Goal: Ask a question

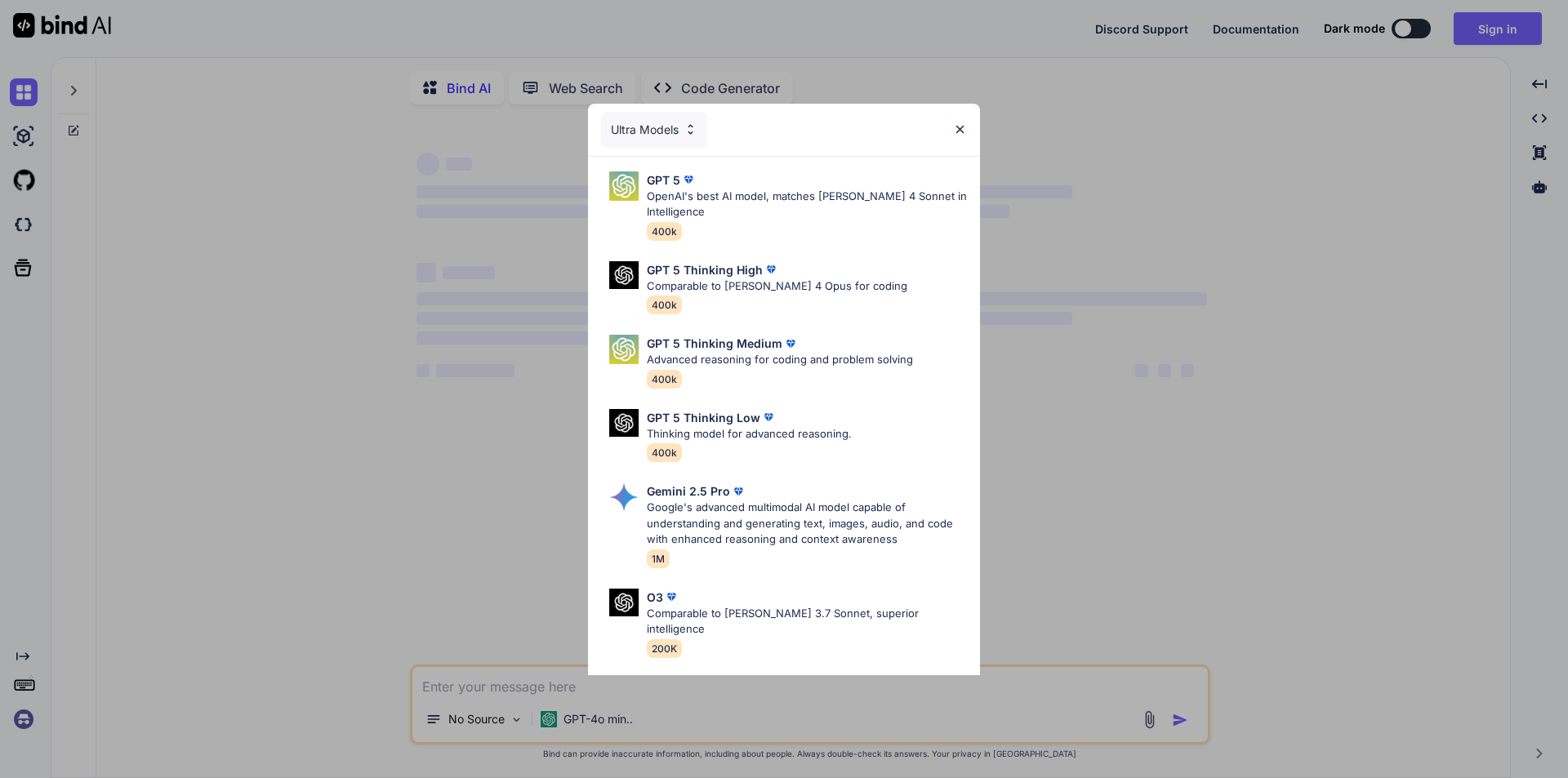
click at [960, 132] on img at bounding box center [960, 129] width 14 height 14
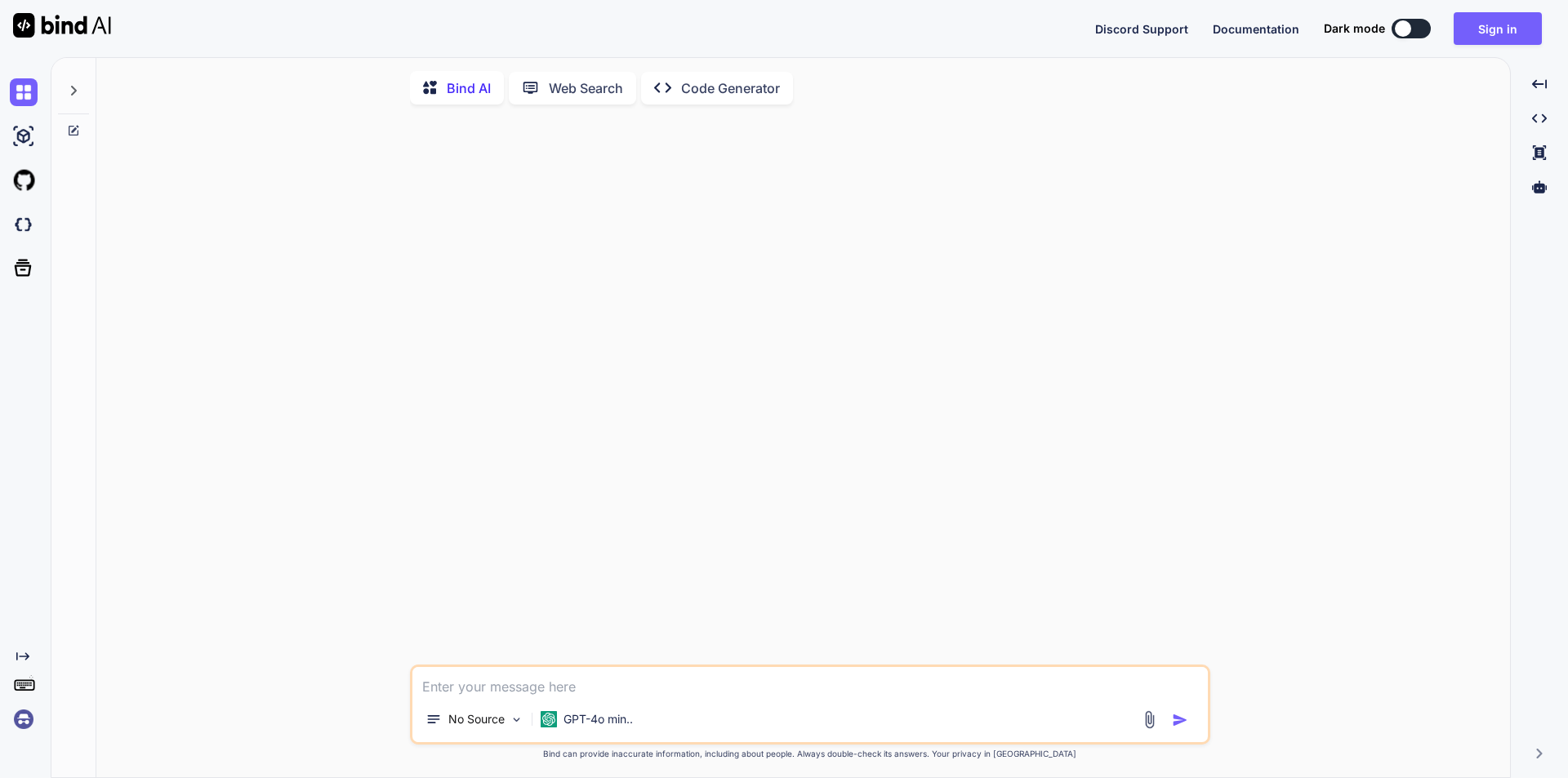
click at [570, 687] on textarea at bounding box center [810, 681] width 795 height 30
type textarea "x"
paste textarea "find optimization issue in below code because taking lot of time to fetch the i…"
type textarea "find optimization issue in below code because taking lot of time to fetch the i…"
type textarea "x"
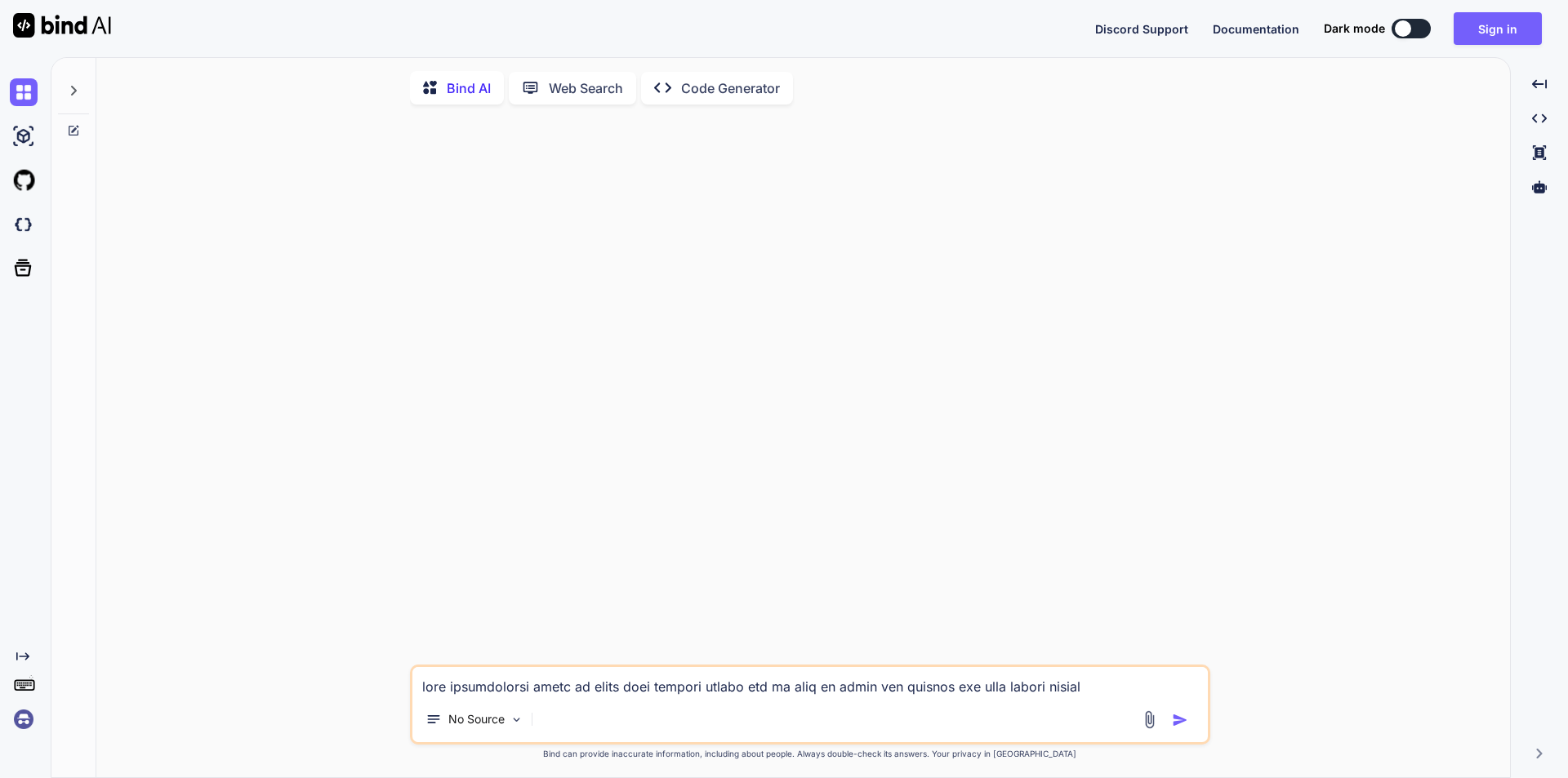
scroll to position [4586, 0]
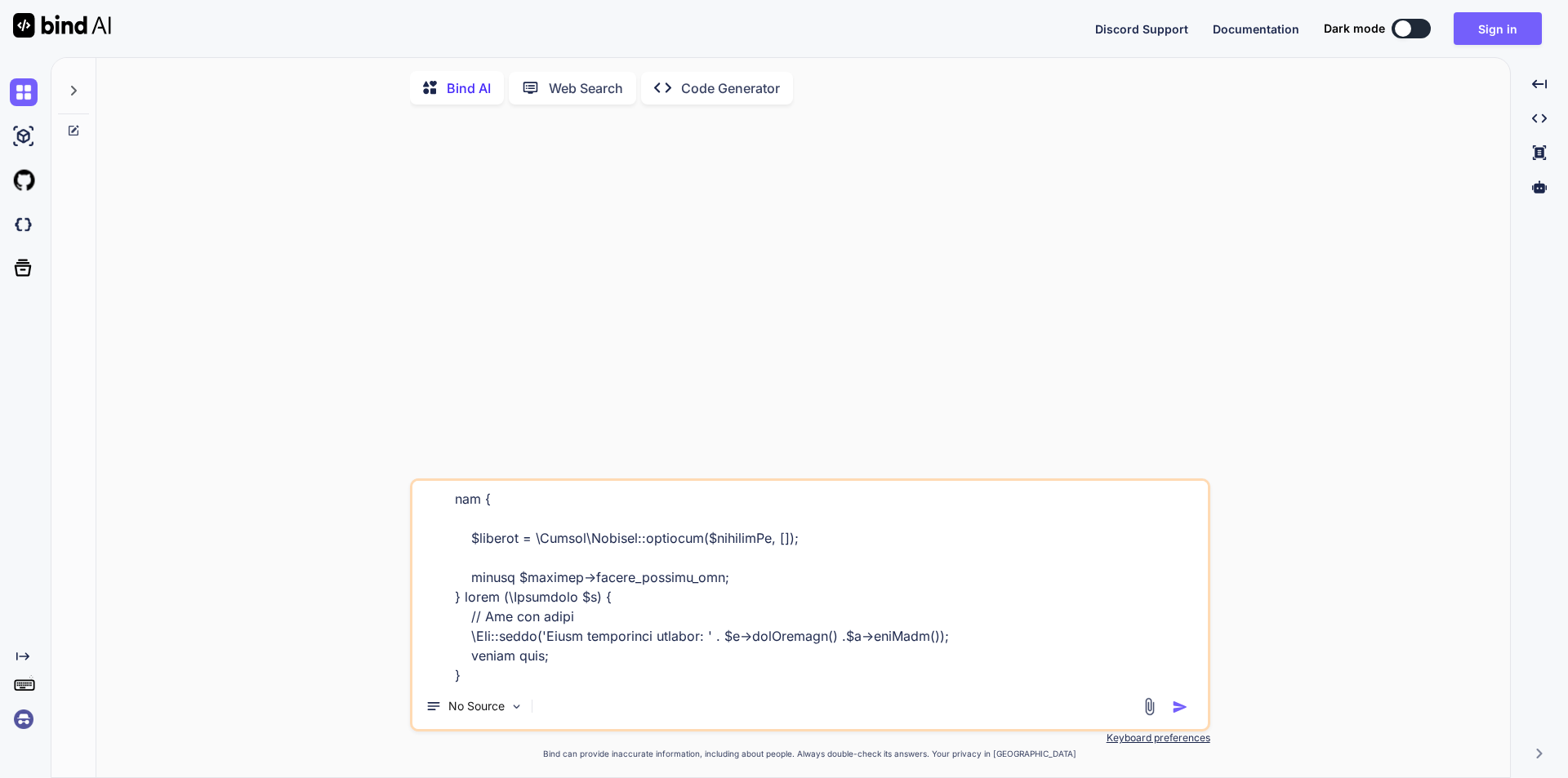
type textarea "find optimization issue in below code because taking lot of time to fetch the i…"
click at [1185, 702] on img "button" at bounding box center [1179, 706] width 16 height 16
type textarea "x"
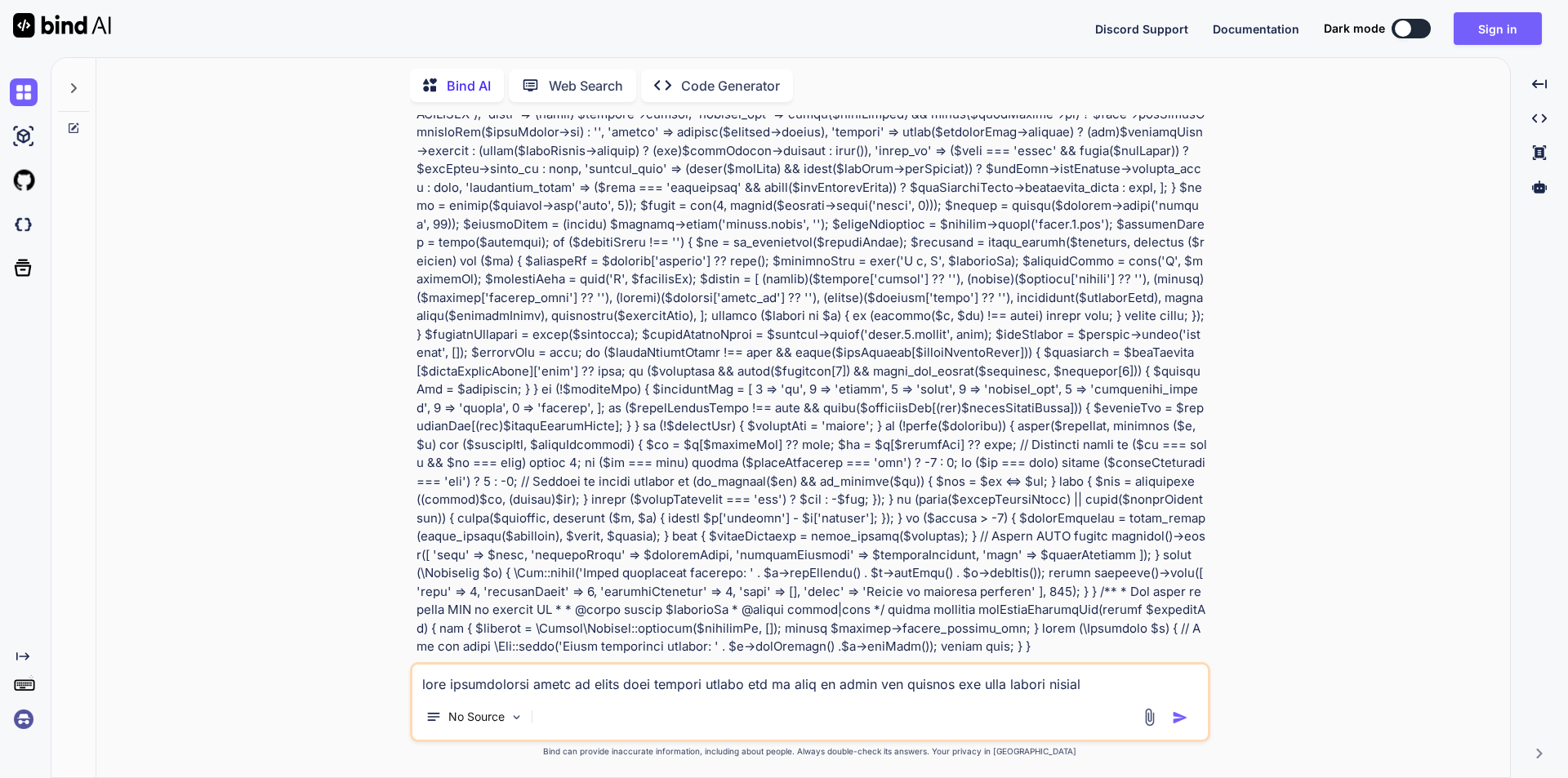
scroll to position [548, 0]
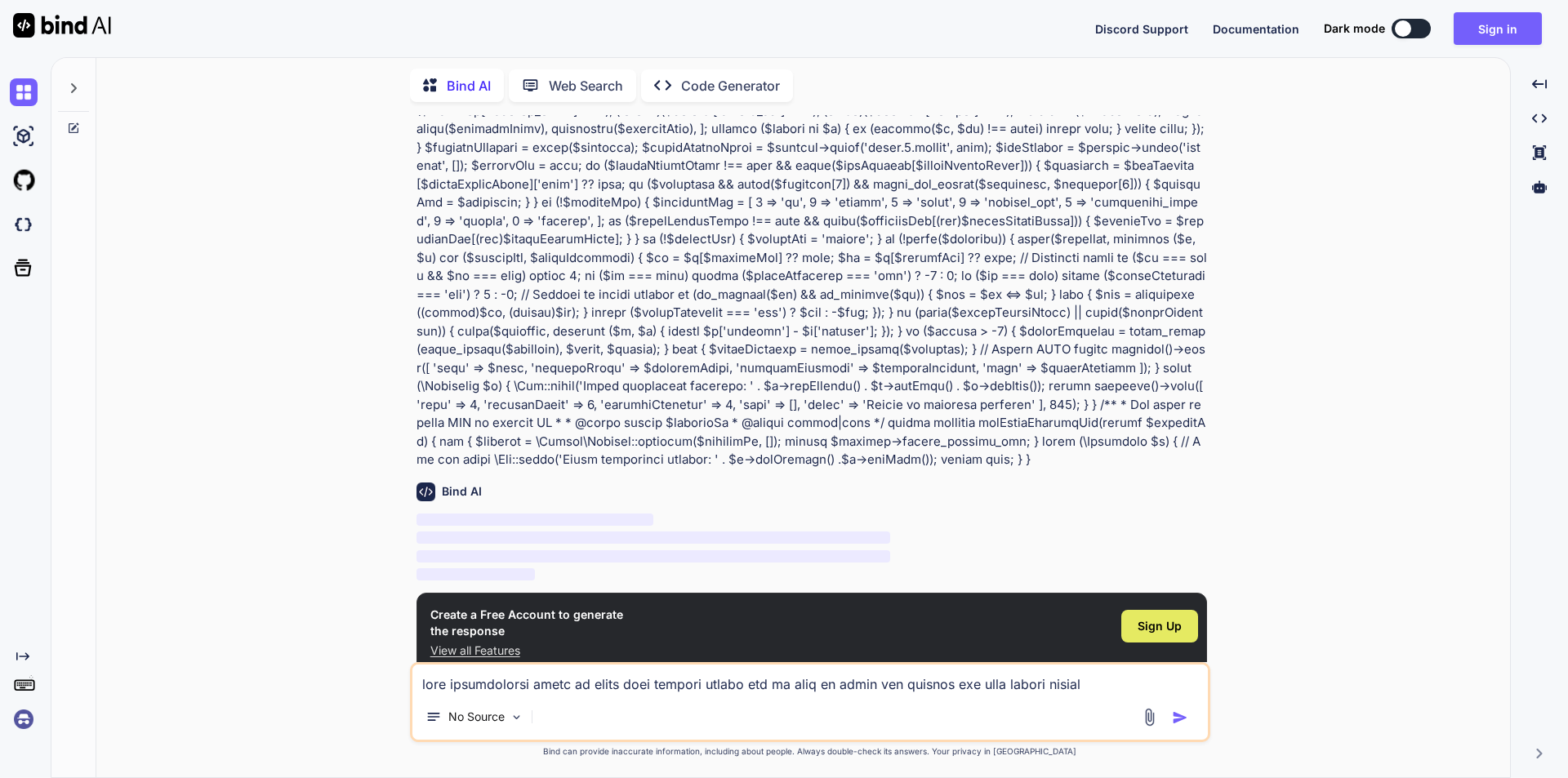
click at [1148, 618] on span "Sign Up" at bounding box center [1160, 625] width 44 height 16
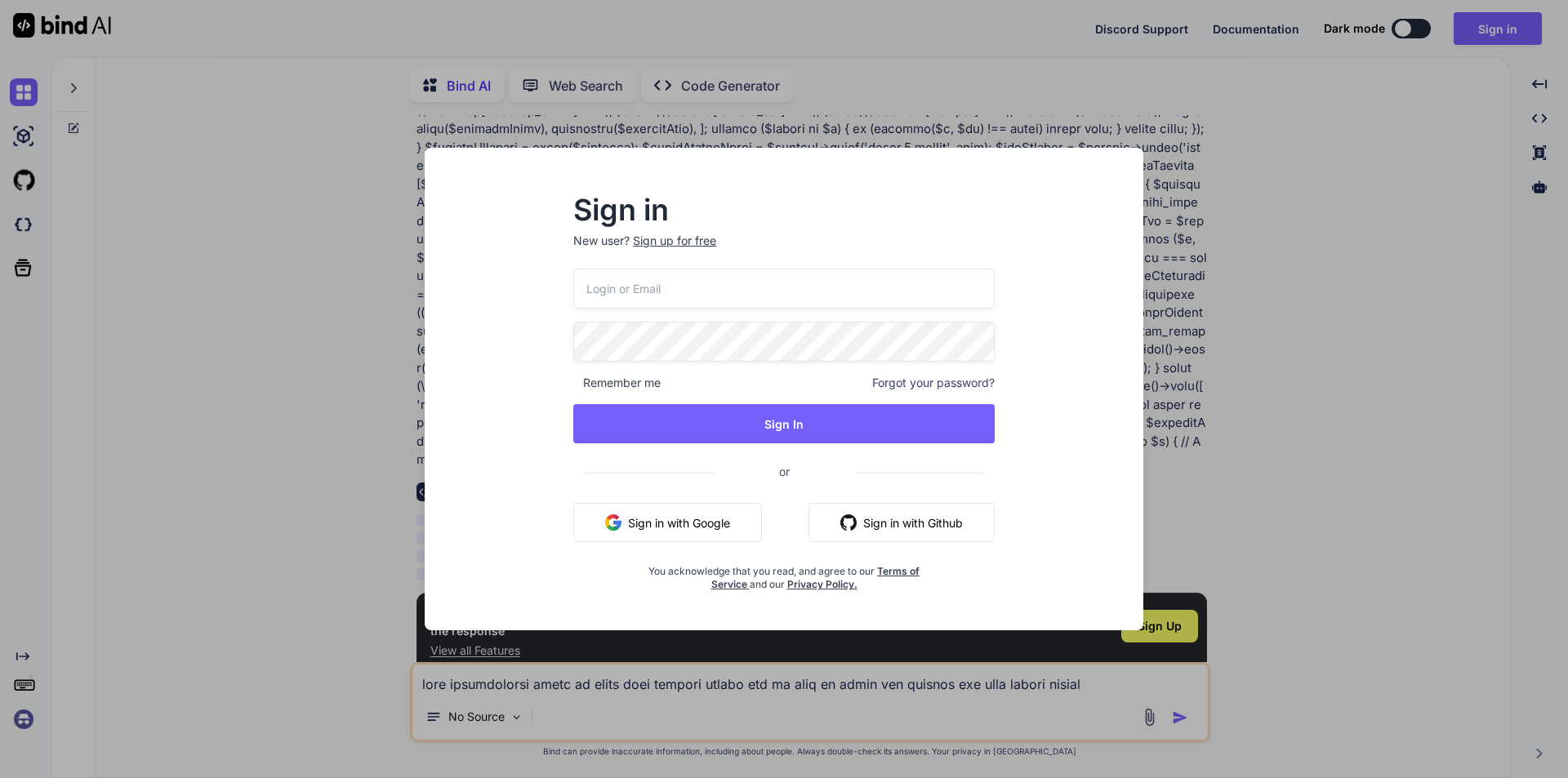
click at [1257, 149] on div "Sign in New user? Sign up for free Remember me Forgot your password? Sign In or…" at bounding box center [784, 389] width 1568 height 778
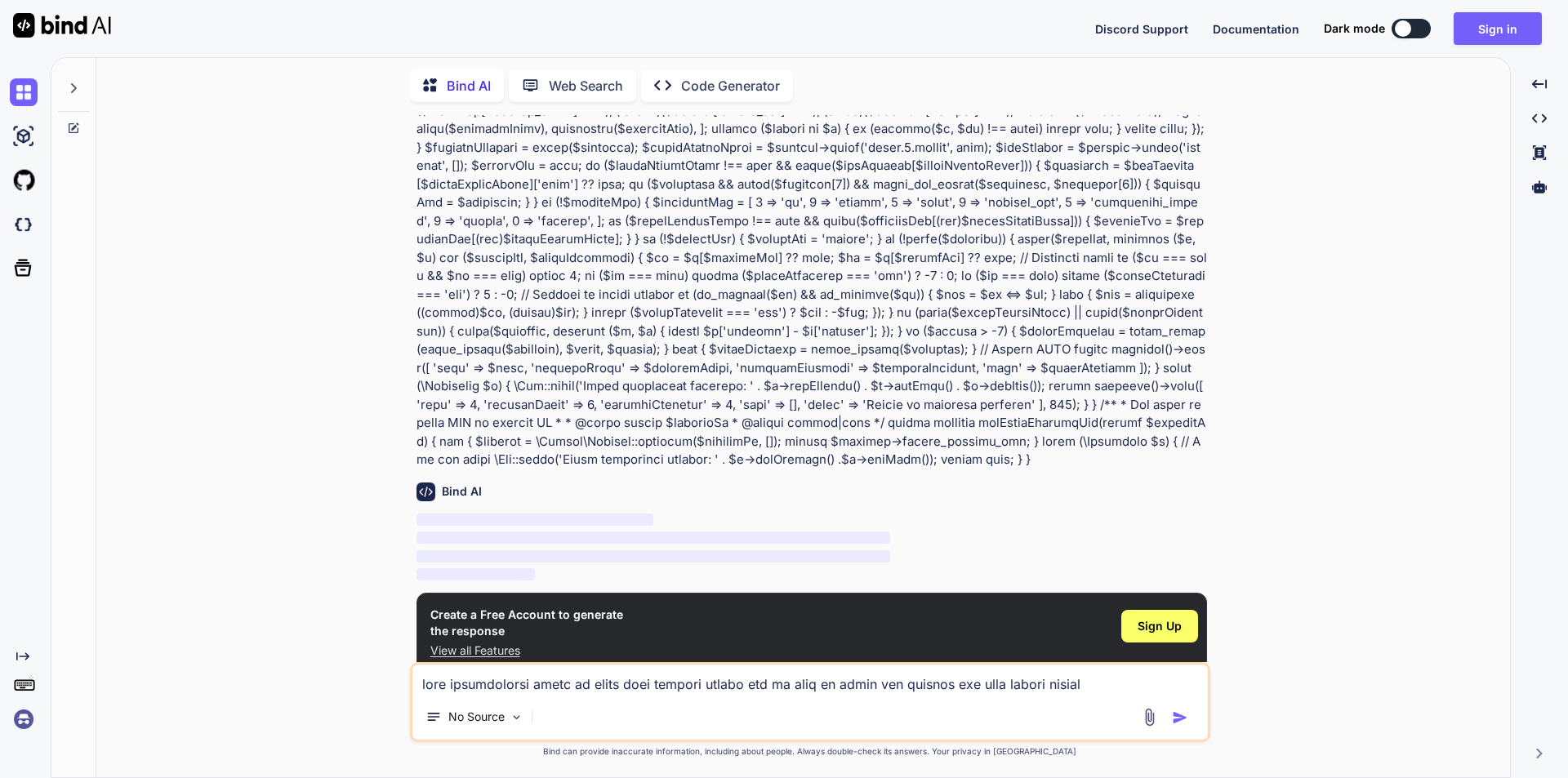
click at [1257, 29] on button at bounding box center [1411, 28] width 39 height 19
